Goal: Task Accomplishment & Management: Complete application form

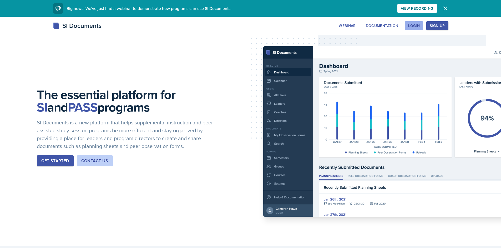
click at [409, 26] on div "Login" at bounding box center [414, 26] width 12 height 4
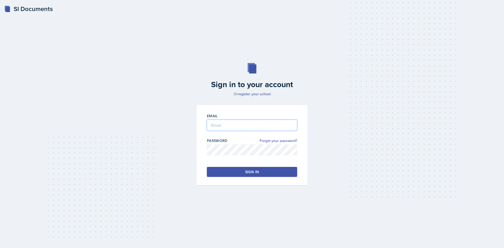
click at [281, 125] on input "email" at bounding box center [252, 125] width 90 height 11
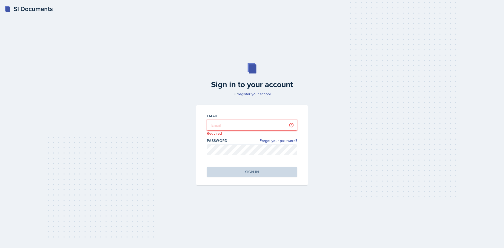
click at [282, 125] on input "email" at bounding box center [252, 125] width 90 height 11
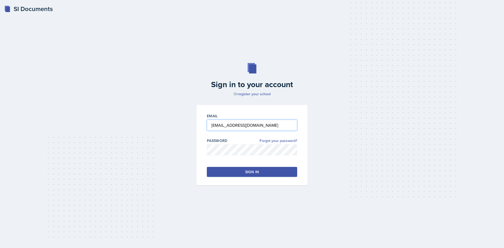
type input "[EMAIL_ADDRESS][DOMAIN_NAME]"
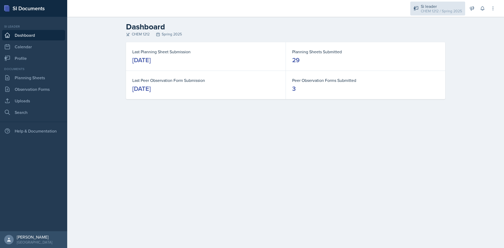
click at [438, 11] on div "CHEM 1212 / Spring 2025" at bounding box center [441, 11] width 41 height 6
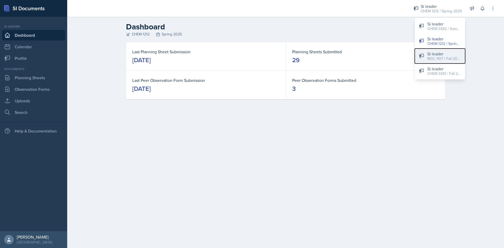
click at [436, 55] on div "Si leader BIOL 1107 / Fall 2025" at bounding box center [445, 56] width 34 height 11
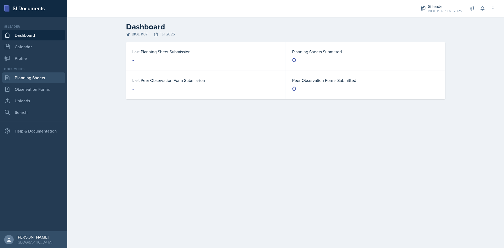
click at [38, 77] on link "Planning Sheets" at bounding box center [33, 78] width 63 height 11
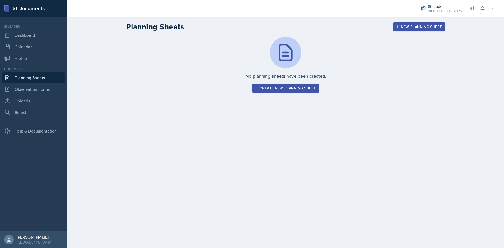
click at [264, 86] on div "Create new planning sheet" at bounding box center [286, 88] width 60 height 4
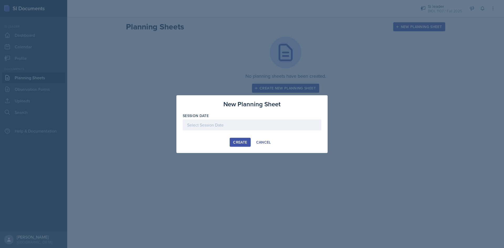
click at [246, 122] on div at bounding box center [252, 125] width 139 height 11
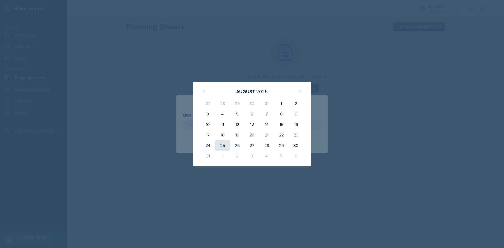
click at [221, 147] on div "25" at bounding box center [222, 145] width 15 height 11
type input "[DATE]"
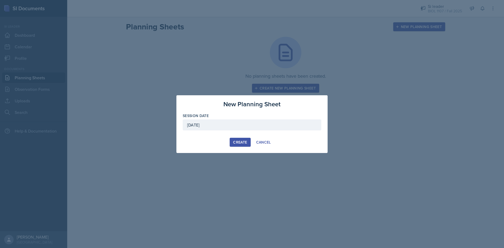
click at [240, 141] on div "Create" at bounding box center [240, 142] width 14 height 4
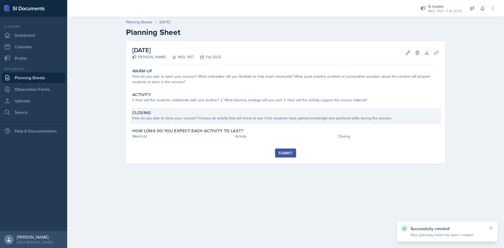
click at [231, 117] on div "How do you plan to close your session? Choose an activity that will check to se…" at bounding box center [285, 119] width 307 height 6
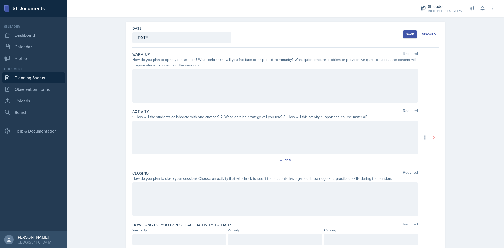
scroll to position [38, 0]
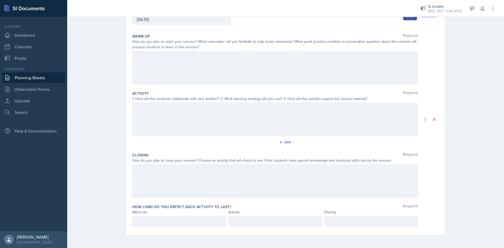
click at [212, 177] on div at bounding box center [275, 181] width 286 height 34
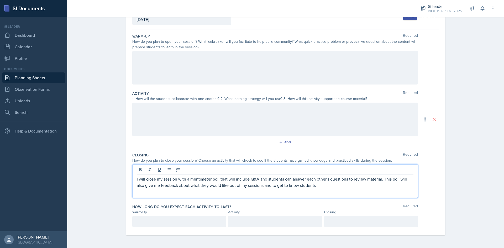
click at [343, 223] on p at bounding box center [371, 222] width 85 height 6
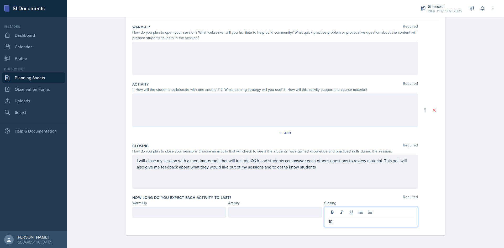
click at [283, 104] on div at bounding box center [275, 111] width 286 height 34
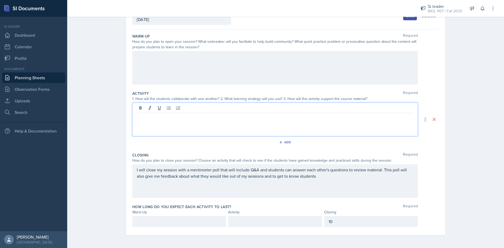
scroll to position [38, 0]
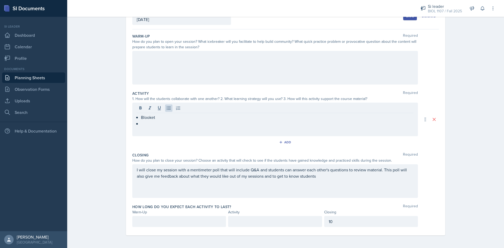
click at [214, 67] on div at bounding box center [275, 68] width 286 height 34
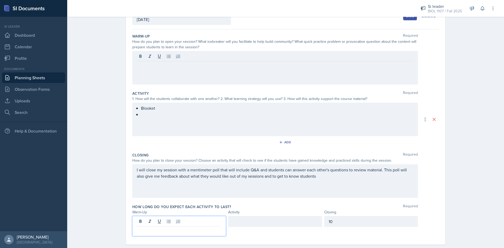
scroll to position [47, 0]
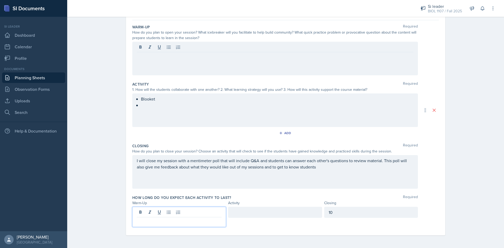
click at [197, 223] on p at bounding box center [179, 222] width 85 height 6
click at [251, 214] on div at bounding box center [275, 212] width 94 height 11
click at [208, 60] on div at bounding box center [275, 59] width 286 height 34
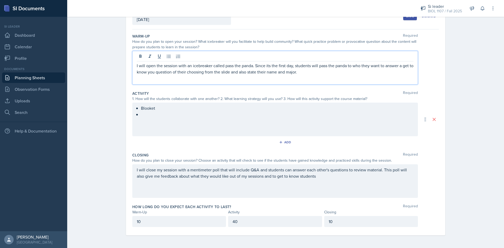
click at [165, 108] on div "Blooket" at bounding box center [275, 120] width 286 height 34
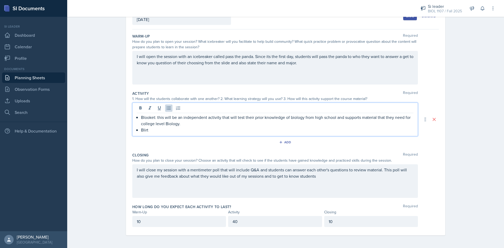
click at [182, 124] on p "Blooket: this will be an independent activity that will test their prior knowle…" at bounding box center [277, 120] width 273 height 13
click at [197, 131] on p "Take a shot: this game will be s" at bounding box center [277, 130] width 273 height 6
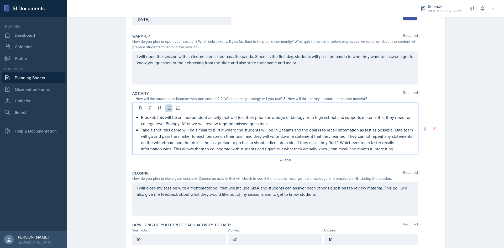
click at [201, 187] on div "I will close my session with a mentimeter poll that will include Q&A and studen…" at bounding box center [275, 200] width 286 height 34
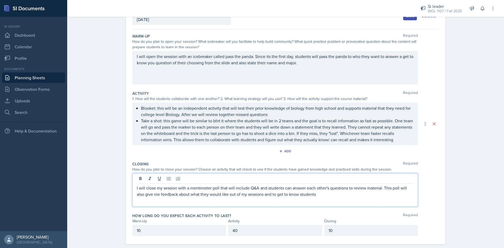
scroll to position [29, 0]
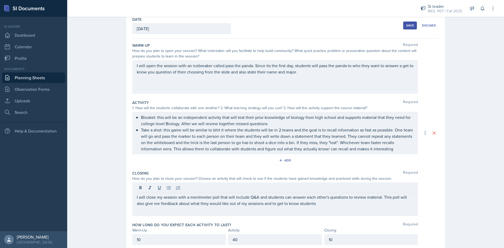
drag, startPoint x: 199, startPoint y: 196, endPoint x: 161, endPoint y: 161, distance: 52.2
click at [161, 161] on div "Add" at bounding box center [285, 162] width 307 height 10
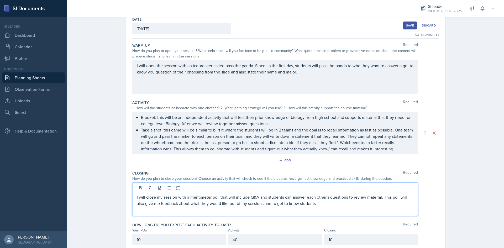
click at [335, 197] on p "I will close my session with a mentimeter poll that will include Q&A and studen…" at bounding box center [275, 200] width 277 height 13
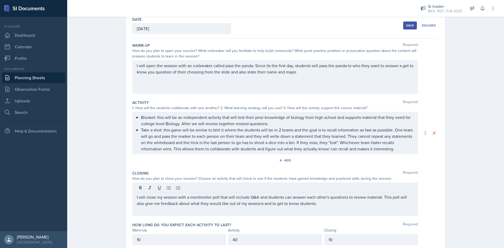
click at [408, 26] on div "Save" at bounding box center [410, 25] width 8 height 4
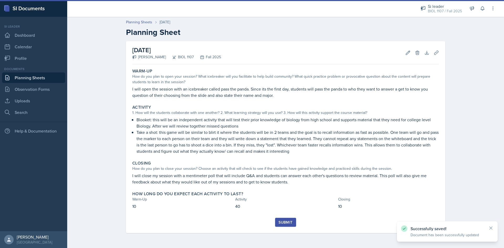
scroll to position [0, 0]
